Goal: Task Accomplishment & Management: Manage account settings

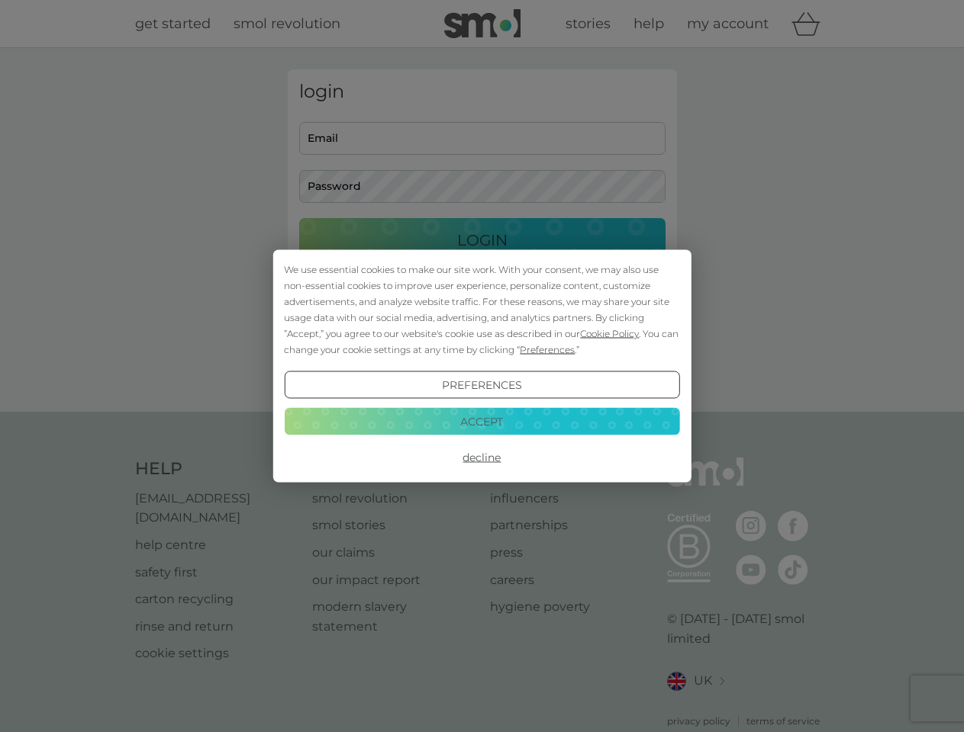
click at [610, 333] on span "Cookie Policy" at bounding box center [609, 333] width 59 height 11
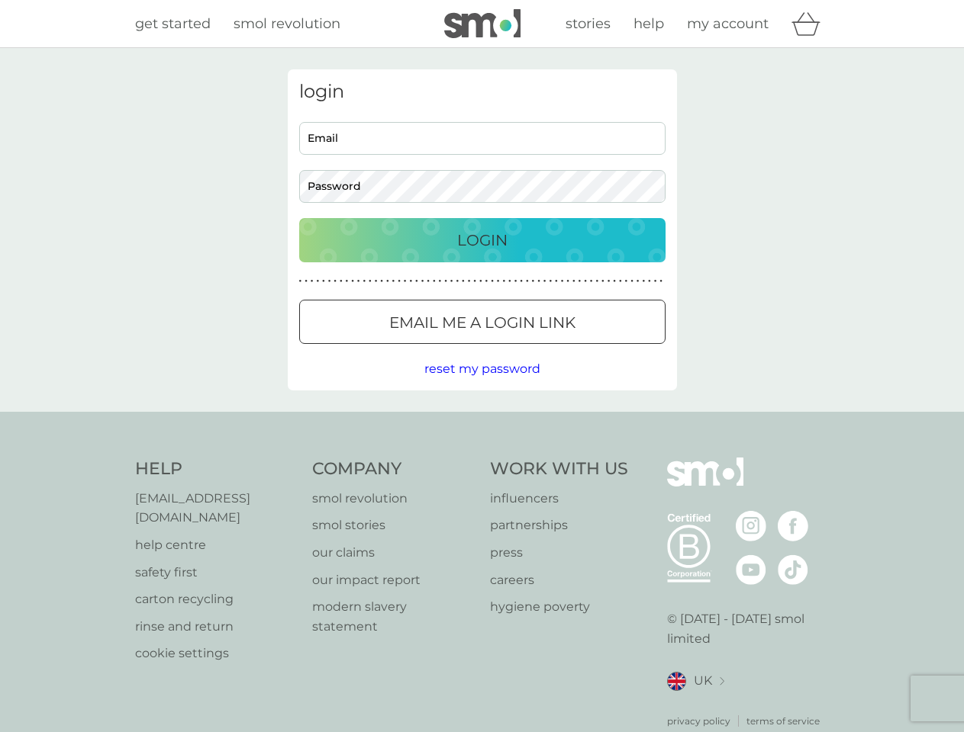
click at [546, 349] on div "login Email Password Login ● ● ● ● ● ● ● ● ● ● ● ● ● ● ● ● ● ● ● ● ● ● ● ● ● ● …" at bounding box center [482, 229] width 389 height 321
click at [481, 385] on div "login Email Password Login ● ● ● ● ● ● ● ● ● ● ● ● ● ● ● ● ● ● ● ● ● ● ● ● ● ● …" at bounding box center [482, 229] width 389 height 321
click at [481, 458] on div "Help [EMAIL_ADDRESS][DOMAIN_NAME] help centre safety first carton recycling rin…" at bounding box center [482, 593] width 694 height 271
click at [481, 421] on div "Help [EMAIL_ADDRESS][DOMAIN_NAME] help centre safety first carton recycling rin…" at bounding box center [482, 593] width 964 height 362
